Goal: Task Accomplishment & Management: Use online tool/utility

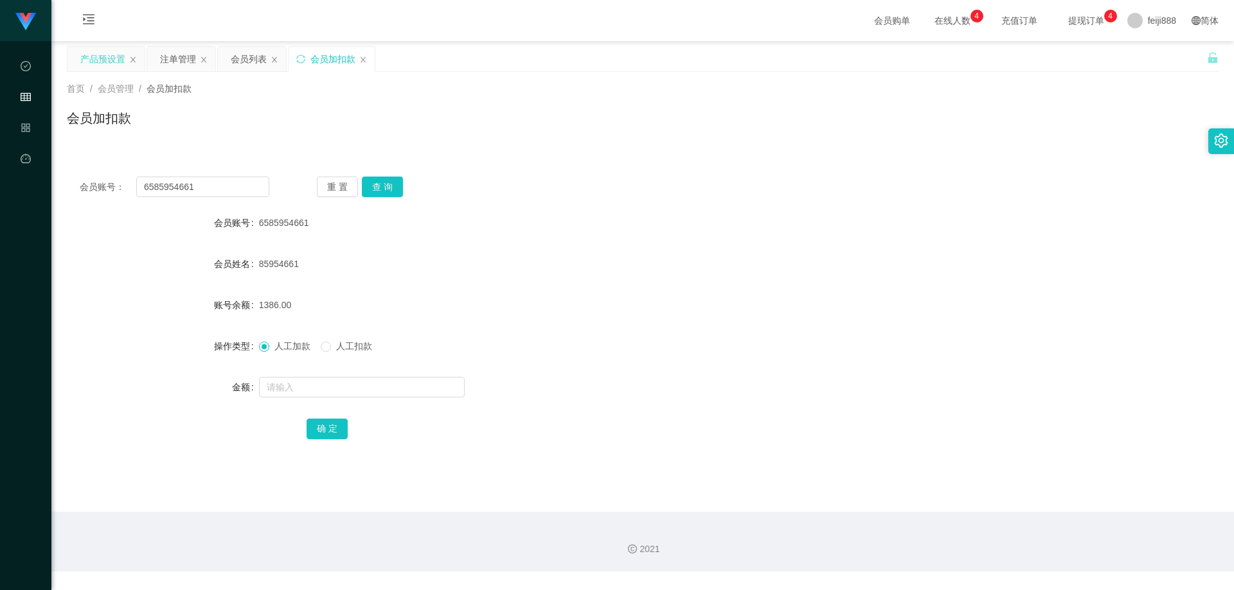
click at [92, 54] on div "产品预设置" at bounding box center [102, 59] width 45 height 24
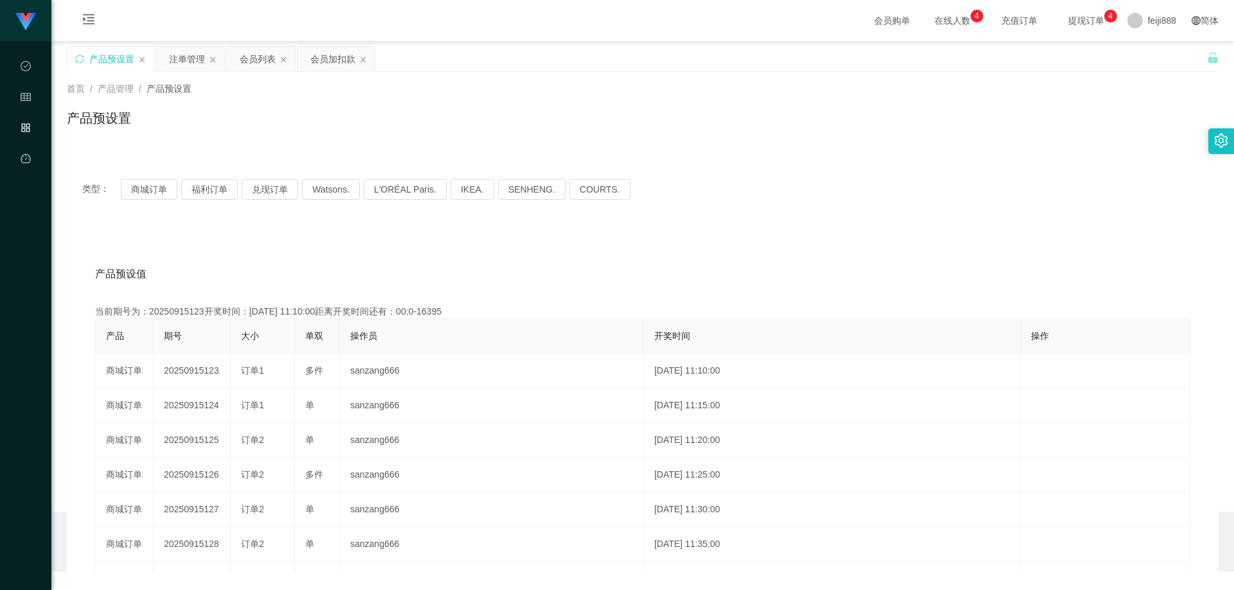
drag, startPoint x: 176, startPoint y: 130, endPoint x: 177, endPoint y: 139, distance: 9.1
click at [176, 130] on div "产品预设置" at bounding box center [642, 124] width 1151 height 30
drag, startPoint x: 152, startPoint y: 188, endPoint x: 177, endPoint y: 188, distance: 25.7
click at [152, 188] on button "商城订单" at bounding box center [149, 189] width 57 height 21
click at [202, 192] on button "福利订单" at bounding box center [209, 189] width 57 height 21
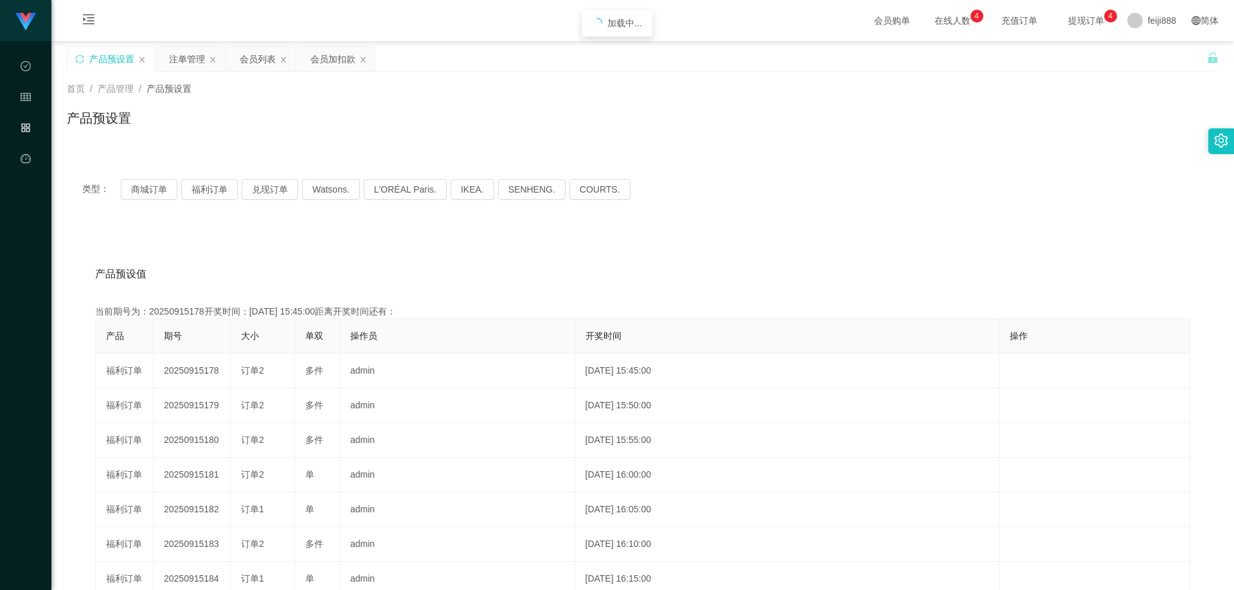
click at [280, 245] on div "产品预设值 添加期号 当前期号为：20250915178开奖时间：[DATE] 15:45:00距离开奖时间还有： 产品 期号 大小 单双 操作员 开奖时间 …" at bounding box center [642, 492] width 1151 height 529
click at [283, 256] on div "产品预设值 添加期号 当前期号为：20250915178开奖时间：[DATE] 15:45:00距离开奖时间还有： 产品 期号 大小 单双 操作员 开奖时间 …" at bounding box center [642, 492] width 1151 height 529
click at [280, 270] on div "产品预设值 添加期号" at bounding box center [642, 274] width 1095 height 36
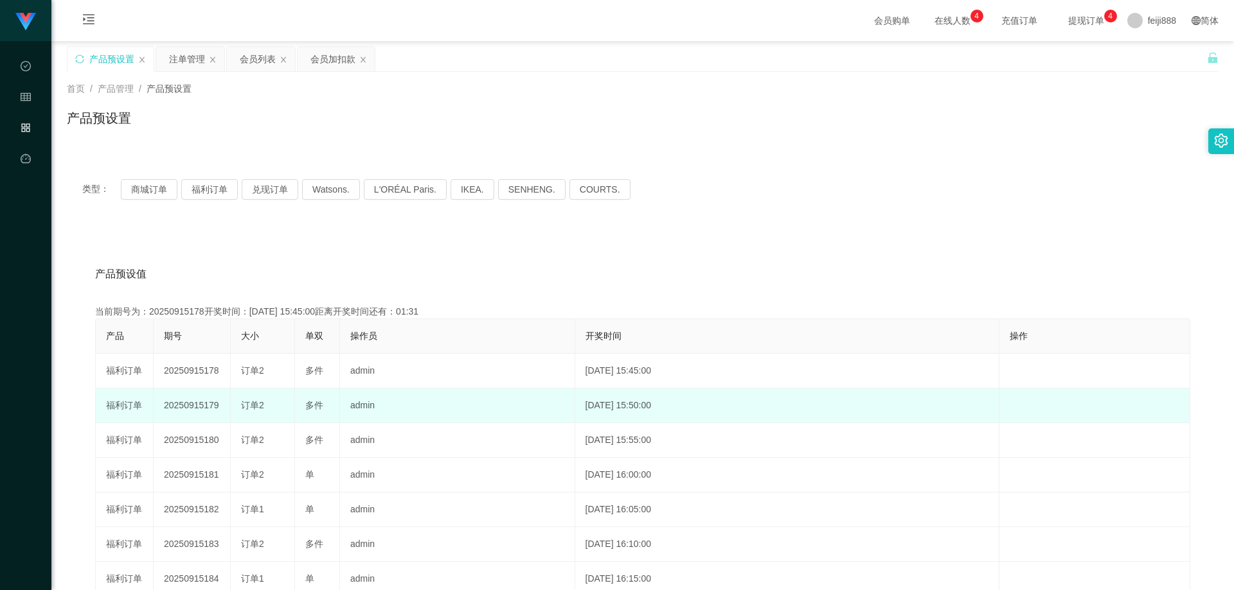
drag, startPoint x: 201, startPoint y: 407, endPoint x: 218, endPoint y: 404, distance: 16.9
click at [218, 403] on td "20250915179" at bounding box center [192, 406] width 77 height 35
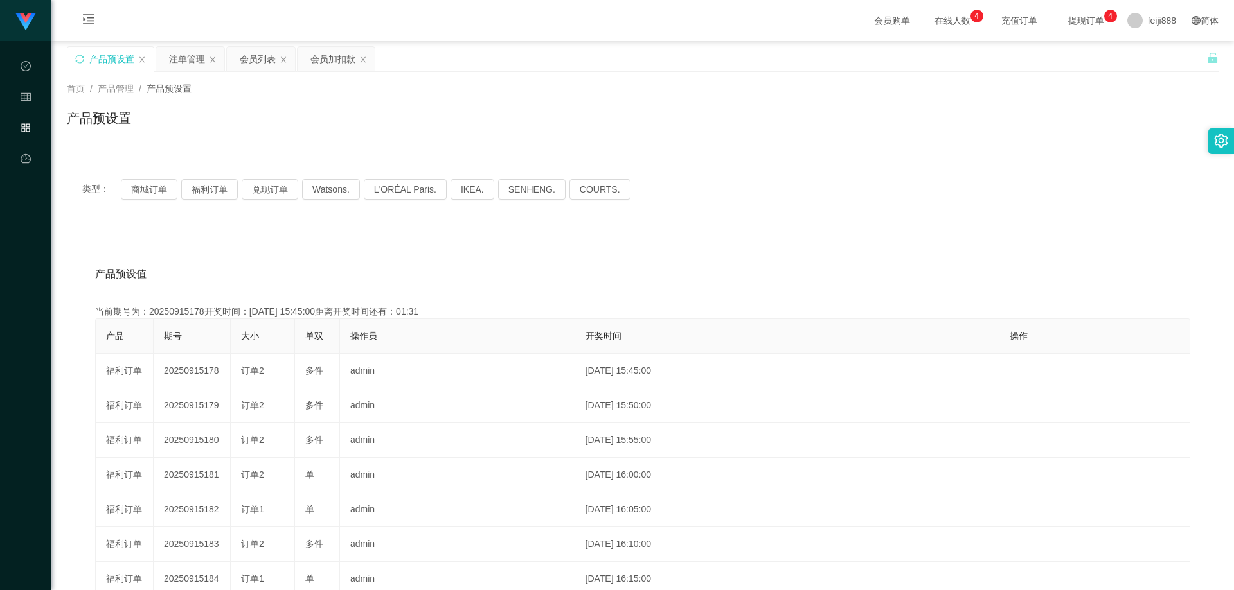
copy td "179"
click at [610, 252] on div "产品预设值 添加期号 当前期号为：20250915178开奖时间：[DATE] 15:45:00距离开奖时间还有：01:17 产品 期号 大小 单双 操作员 …" at bounding box center [642, 492] width 1151 height 529
drag, startPoint x: 551, startPoint y: 274, endPoint x: 569, endPoint y: 269, distance: 18.5
click at [552, 274] on div "产品预设值 添加期号" at bounding box center [642, 274] width 1095 height 36
drag, startPoint x: 876, startPoint y: 209, endPoint x: 915, endPoint y: 207, distance: 39.2
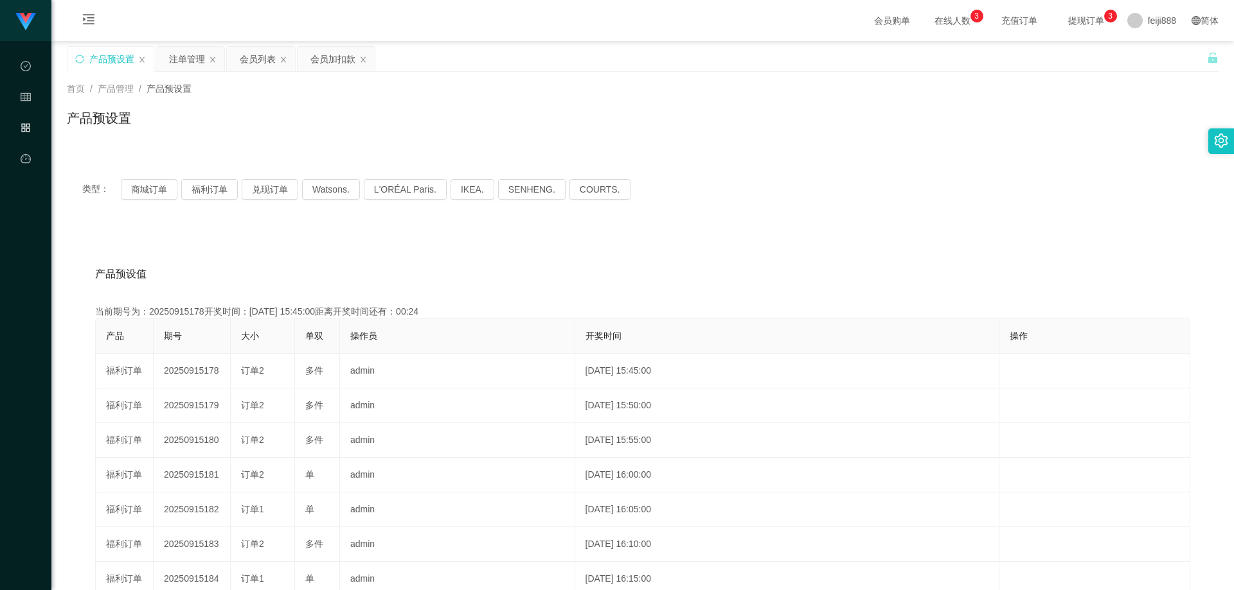
click at [878, 209] on div "类型： 商城订单 福利订单 兑现订单 Watsons. L'ORÉAL Paris. IKEA. [GEOGRAPHIC_DATA]. COURTS." at bounding box center [642, 189] width 1151 height 51
click at [540, 257] on div "产品预设值 添加期号" at bounding box center [642, 274] width 1095 height 36
click at [506, 264] on div "产品预设值 添加期号" at bounding box center [642, 274] width 1095 height 36
click at [198, 190] on button "福利订单" at bounding box center [209, 189] width 57 height 21
click at [382, 273] on div "产品预设值 添加期号" at bounding box center [642, 274] width 1095 height 36
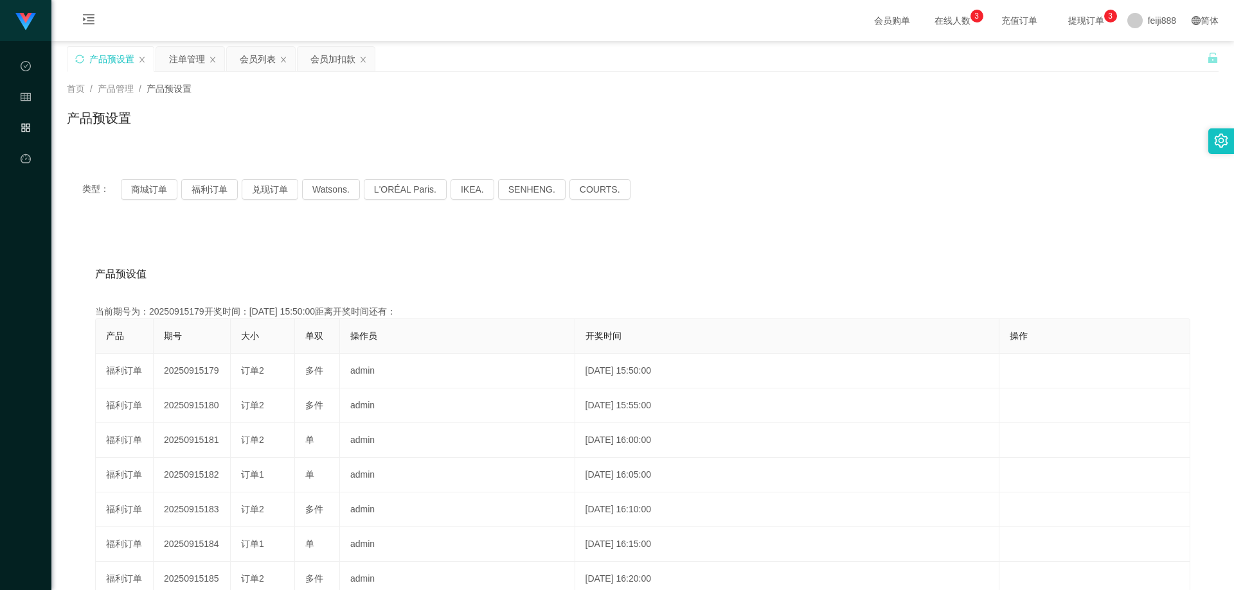
click at [574, 235] on div "产品预设值 添加期号 当前期号为：20250915179开奖时间：[DATE] 15:50:00距离开奖时间还有： 产品 期号 大小 单双 操作员 开奖时间 …" at bounding box center [642, 492] width 1151 height 529
click at [582, 229] on div "产品预设值 添加期号 当前期号为：20250915179开奖时间：[DATE] 15:50:00距离开奖时间还有：01:08 产品 期号 大小 单双 操作员 …" at bounding box center [642, 492] width 1151 height 529
click at [647, 220] on div "类型： 商城订单 福利订单 兑现订单 Watsons. L'ORÉAL Paris. IKEA. [GEOGRAPHIC_DATA]. COURTS. 产品预…" at bounding box center [642, 461] width 1151 height 594
click at [1011, 166] on div "类型： 商城订单 福利订单 兑现订单 Watsons. L'ORÉAL Paris. IKEA. [GEOGRAPHIC_DATA]. COURTS." at bounding box center [642, 189] width 1151 height 51
click at [259, 154] on div "类型： 商城订单 福利订单 兑现订单 Watsons. L'ORÉAL Paris. IKEA. [GEOGRAPHIC_DATA]. COURTS. 产品预…" at bounding box center [642, 452] width 1151 height 609
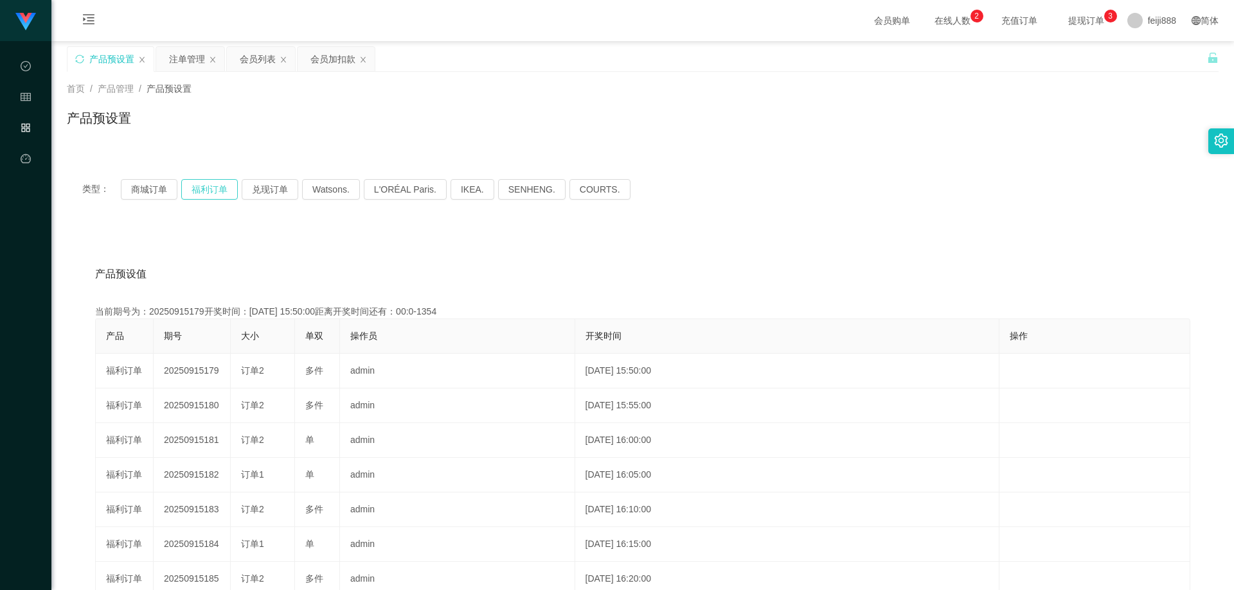
drag, startPoint x: 205, startPoint y: 194, endPoint x: 213, endPoint y: 191, distance: 8.4
click at [205, 193] on button "福利订单" at bounding box center [209, 189] width 57 height 21
click at [213, 190] on button "福利订单" at bounding box center [209, 189] width 57 height 21
click at [337, 260] on div "产品预设值 添加期号" at bounding box center [642, 274] width 1095 height 36
click at [336, 261] on div "产品预设值 添加期号" at bounding box center [642, 274] width 1095 height 36
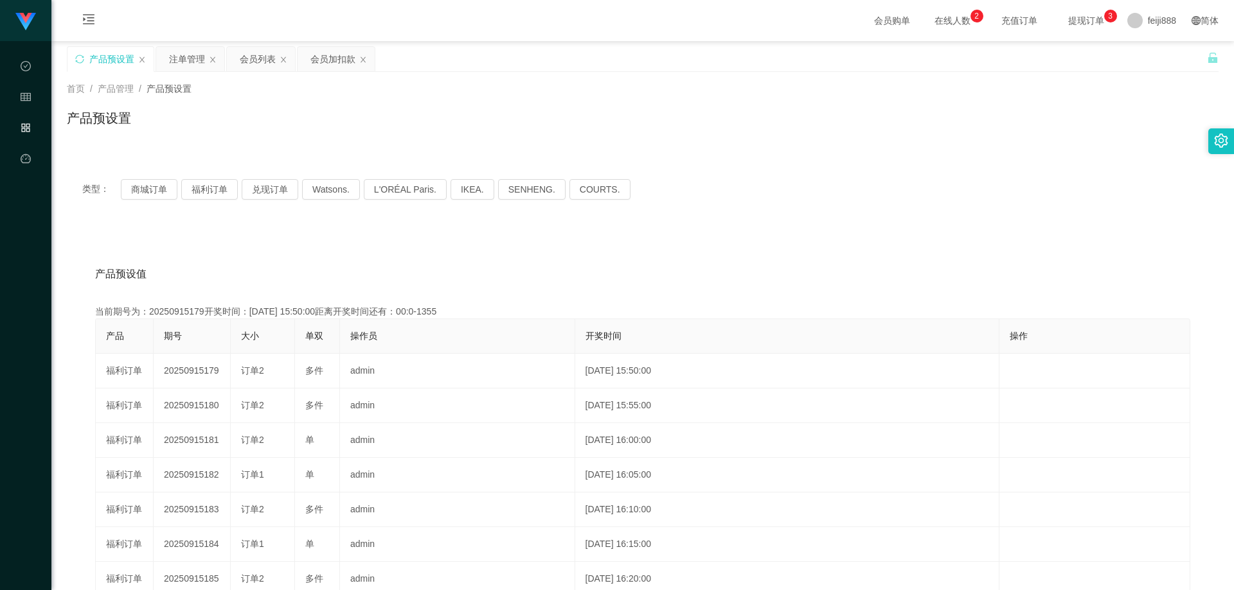
click at [357, 240] on div "产品预设值 添加期号 当前期号为：20250915179开奖时间：[DATE] 15:50:00距离开奖时间还有：00:0-1355 产品 期号 大小 单双 …" at bounding box center [642, 492] width 1151 height 529
click at [209, 192] on button "福利订单" at bounding box center [209, 189] width 57 height 21
click at [301, 240] on div "产品预设值 添加期号 当前期号为：20250915184开奖时间：[DATE] 16:15:00距离开奖时间还有： 产品 期号 大小 单双 操作员 开奖时间 …" at bounding box center [642, 492] width 1151 height 529
click at [288, 258] on div "产品预设值 添加期号" at bounding box center [642, 274] width 1095 height 36
click at [188, 313] on div "当前期号为：20250915184开奖时间：[DATE] 16:15:00距离开奖时间还有：02:21" at bounding box center [642, 311] width 1095 height 13
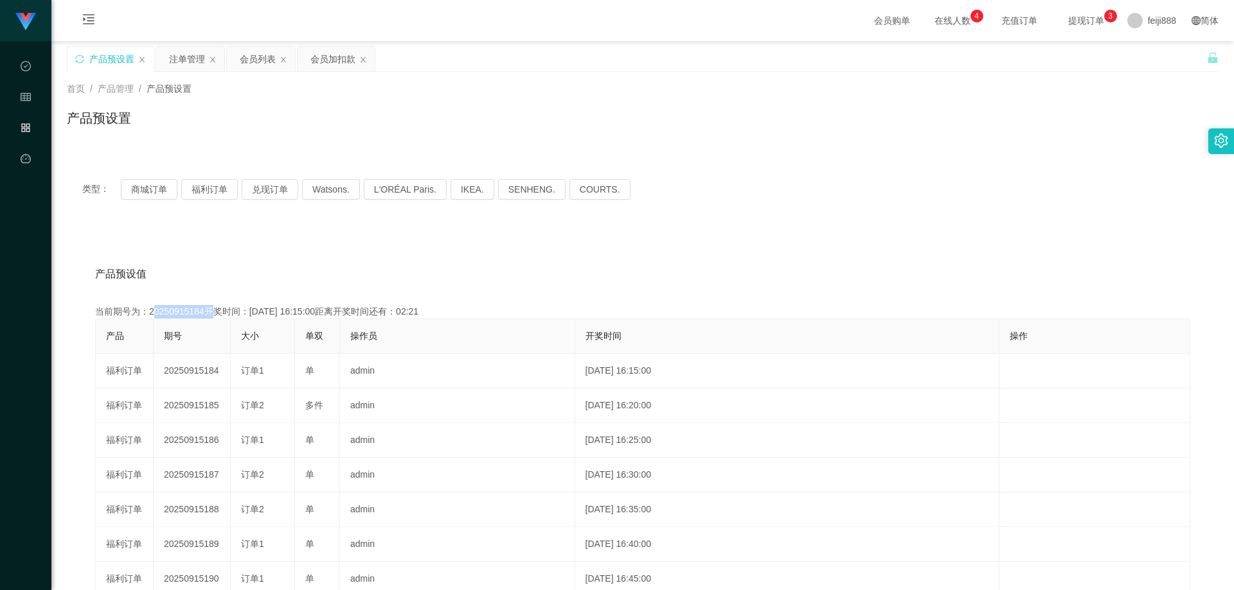
click at [188, 313] on div "当前期号为：20250915184开奖时间：[DATE] 16:15:00距离开奖时间还有：02:21" at bounding box center [642, 311] width 1095 height 13
copy div "20250915184"
drag, startPoint x: 590, startPoint y: 281, endPoint x: 634, endPoint y: 278, distance: 43.9
click at [593, 281] on div "产品预设值 添加期号" at bounding box center [642, 274] width 1095 height 36
click at [540, 238] on div "产品预设值 添加期号 当前期号为：20250915184开奖时间：[DATE] 16:15:00距离开奖时间还有：01:42 产品 期号 大小 单双 操作员 …" at bounding box center [642, 492] width 1151 height 529
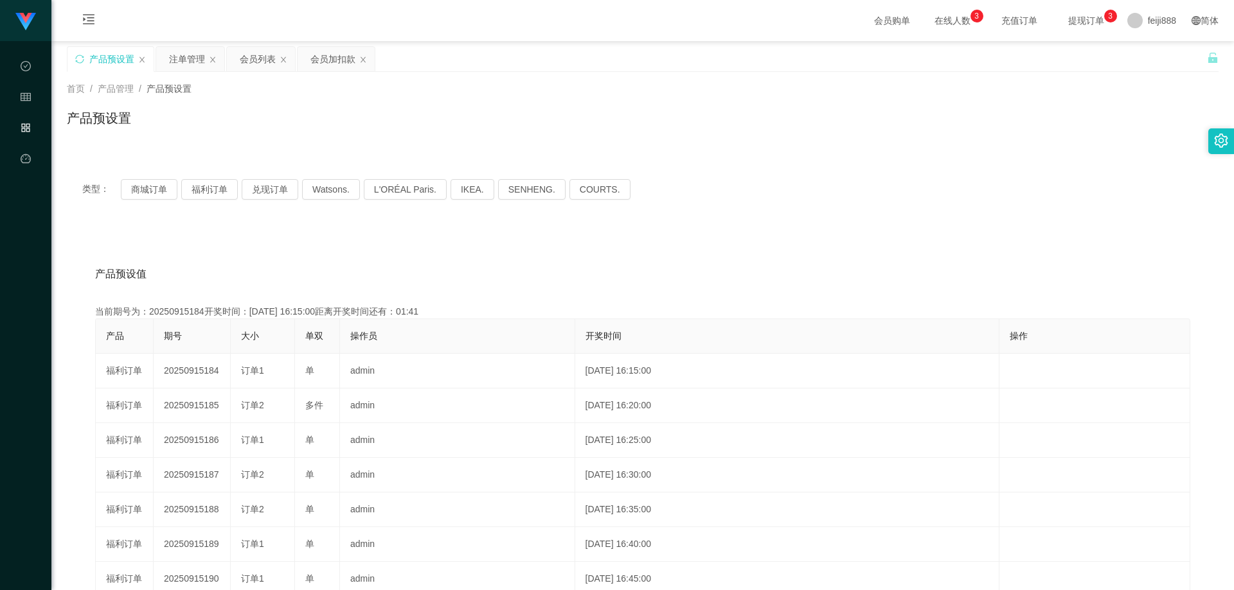
drag, startPoint x: 486, startPoint y: 255, endPoint x: 763, endPoint y: 206, distance: 281.3
click at [486, 255] on div "产品预设值 添加期号 当前期号为：20250915184开奖时间：[DATE] 16:15:00距离开奖时间还有：01:41 产品 期号 大小 单双 操作员 …" at bounding box center [642, 492] width 1151 height 529
